Goal: Find specific page/section: Find specific page/section

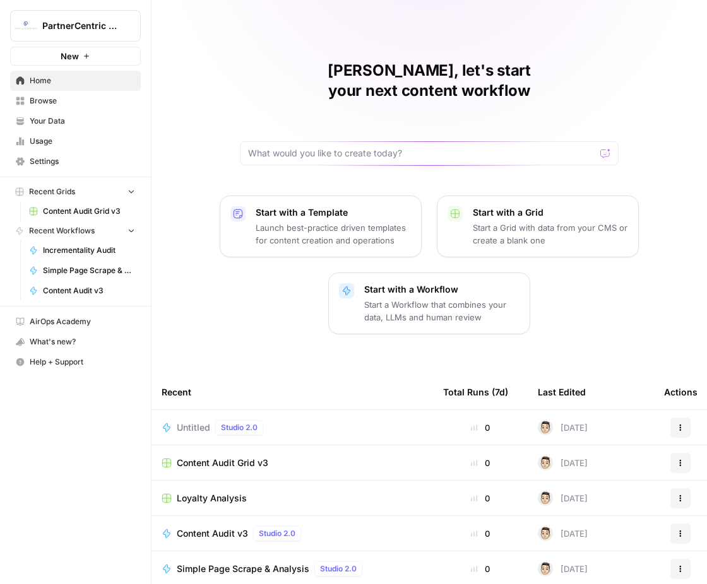
click at [252, 453] on td "Content Audit Grid v3" at bounding box center [291, 463] width 281 height 35
click at [257, 457] on span "Content Audit Grid v3" at bounding box center [223, 463] width 92 height 13
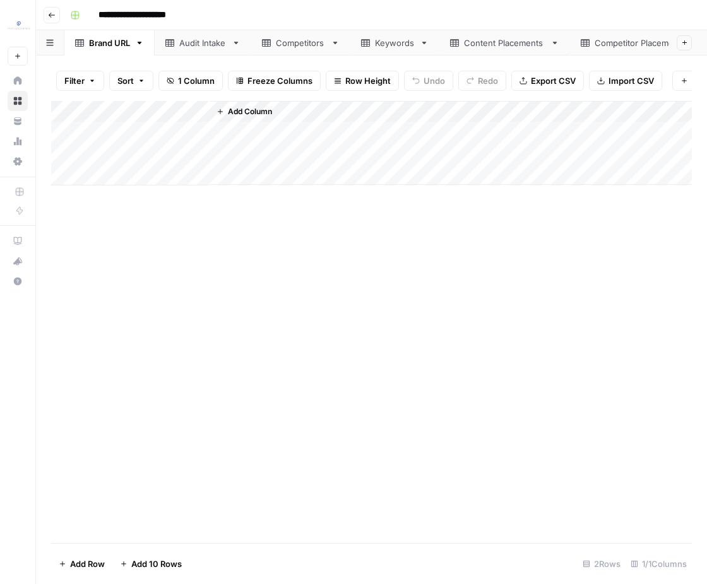
click at [477, 43] on div "Content Placements" at bounding box center [504, 43] width 81 height 13
